Goal: Information Seeking & Learning: Learn about a topic

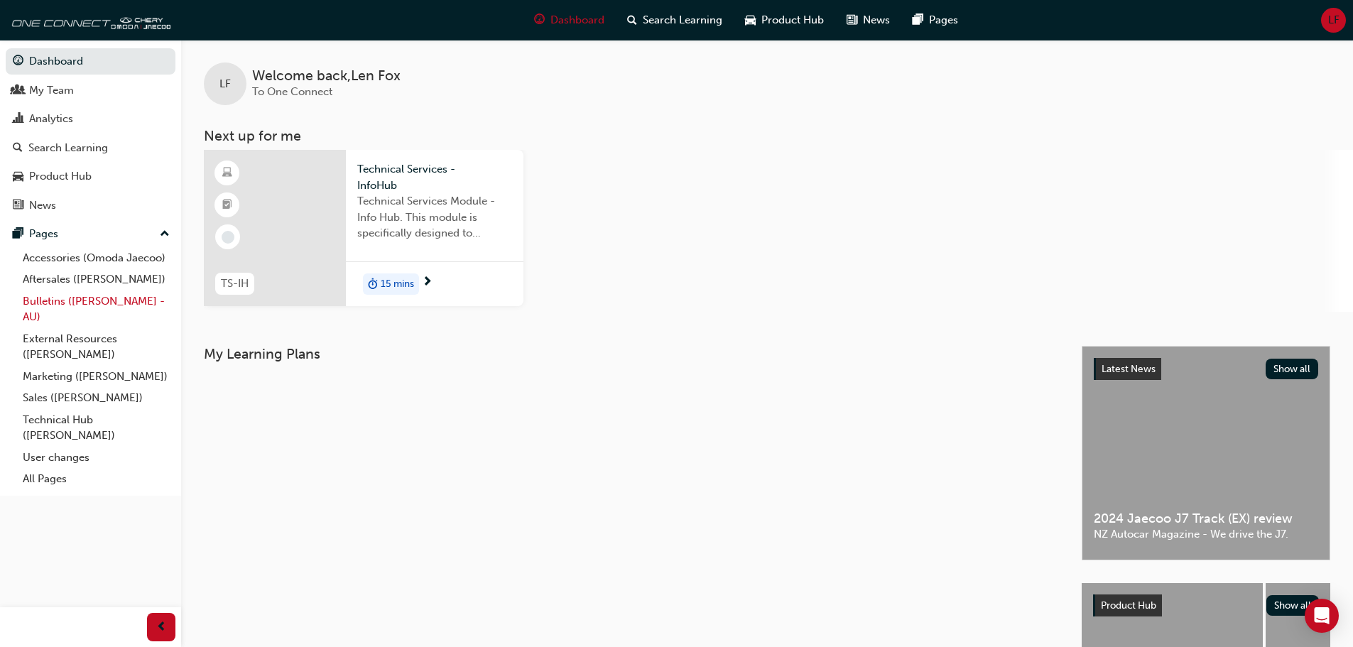
click at [66, 307] on link "Bulletins ([PERSON_NAME] - AU)" at bounding box center [96, 310] width 158 height 38
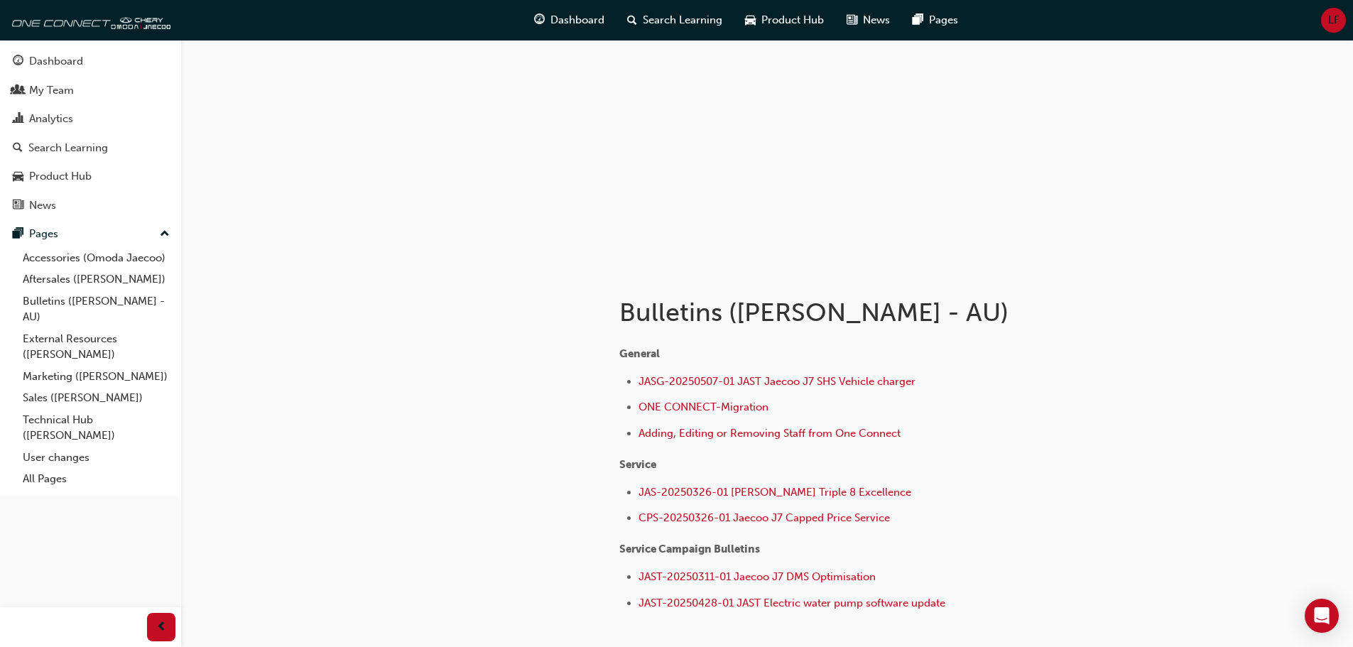
scroll to position [161, 0]
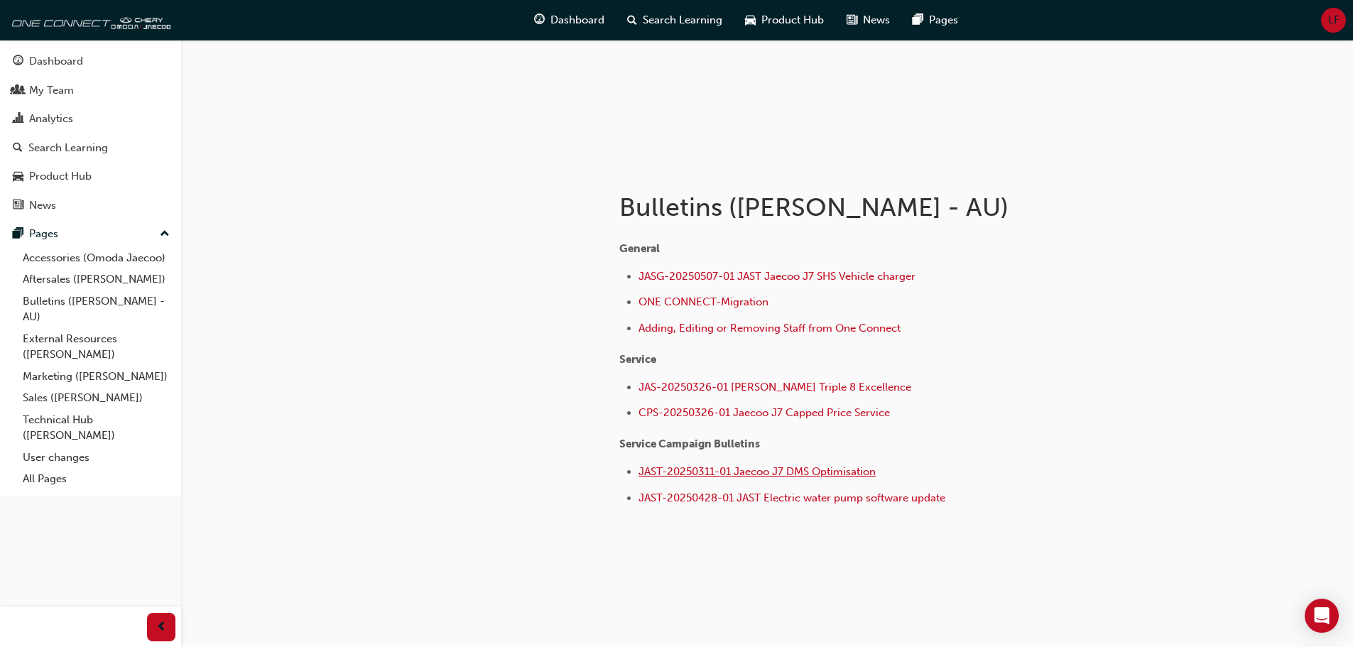
click at [778, 476] on span "JAST-20250311-01 Jaecoo J7 DMS Optimisation" at bounding box center [757, 471] width 237 height 13
